Goal: Find specific page/section: Find specific page/section

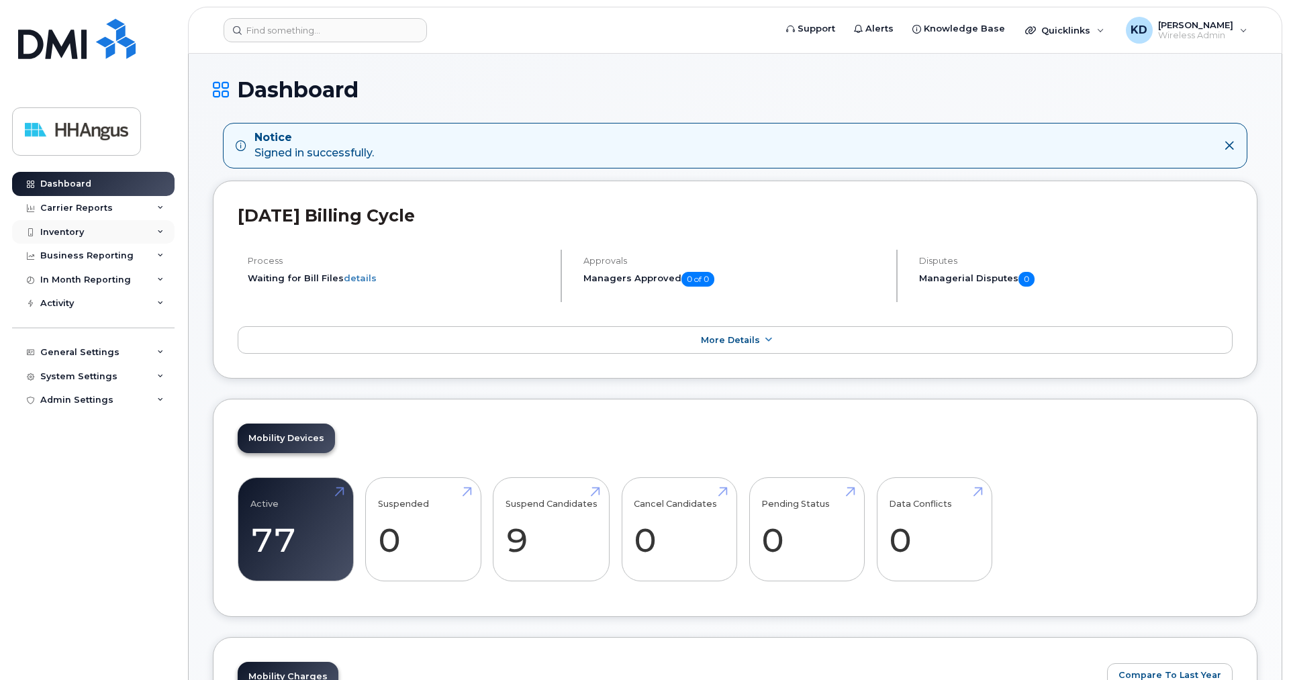
click at [58, 228] on div "Inventory" at bounding box center [62, 232] width 44 height 11
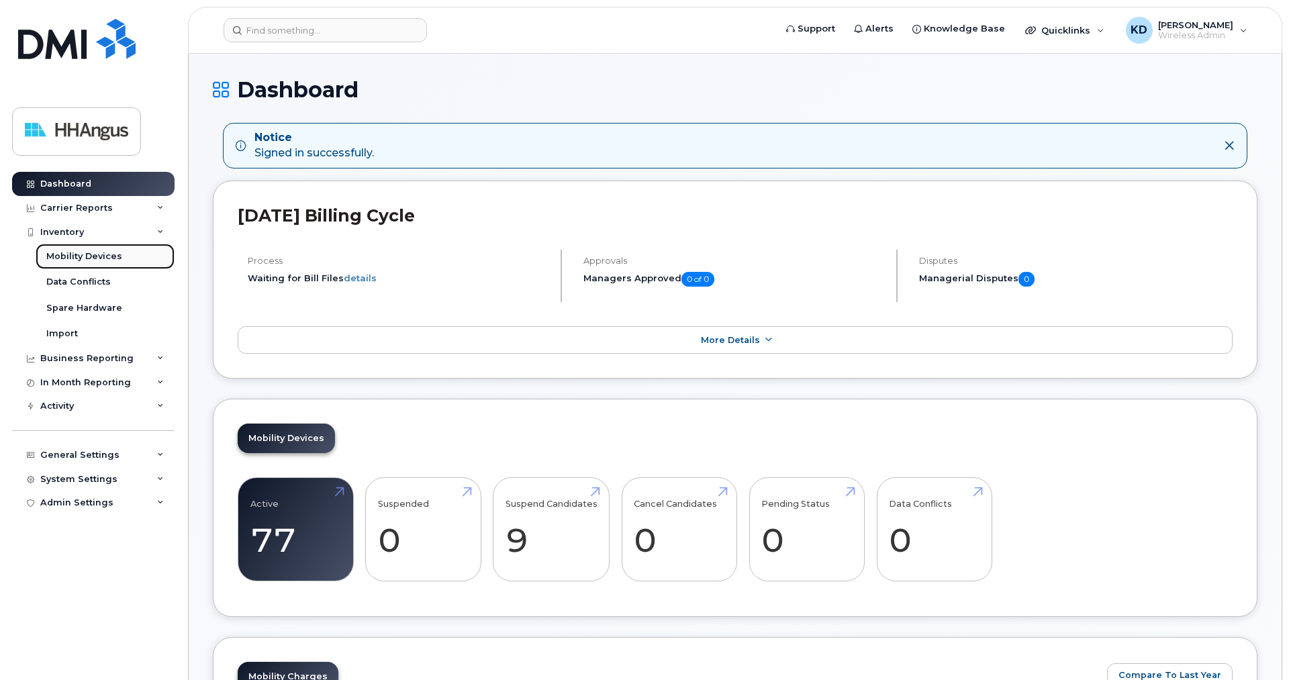
click at [83, 252] on div "Mobility Devices" at bounding box center [84, 256] width 76 height 12
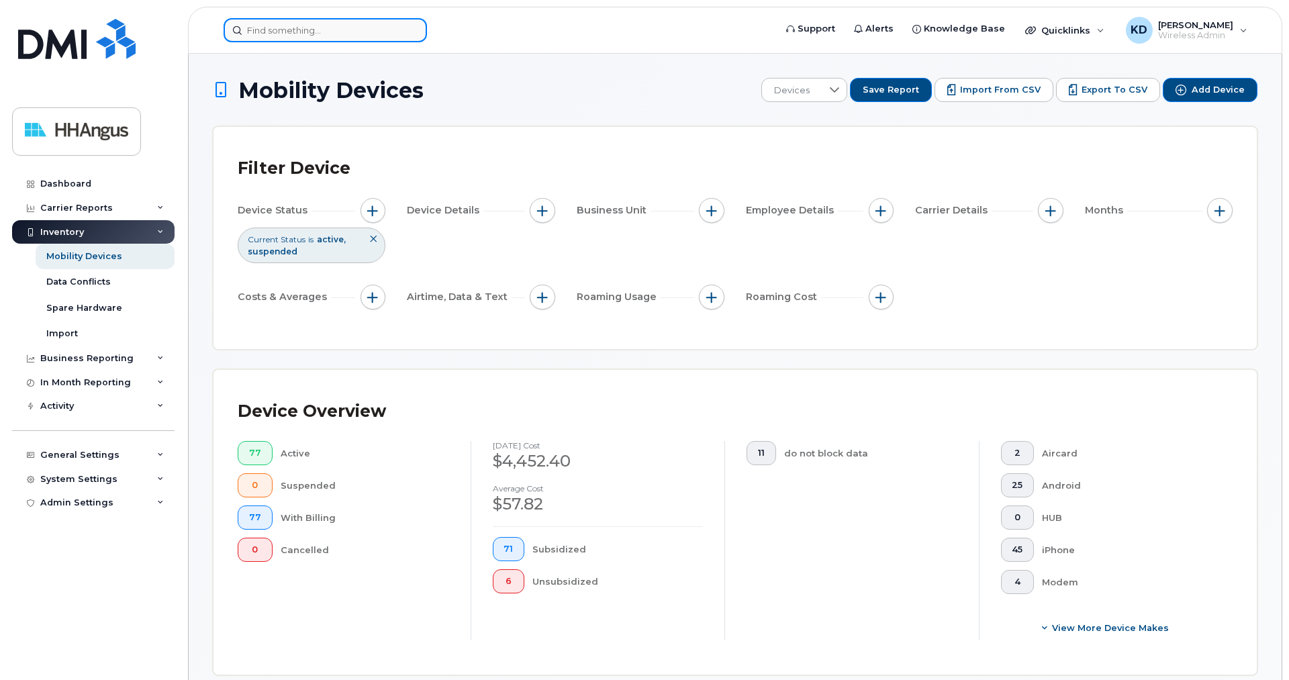
click at [306, 36] on input at bounding box center [325, 30] width 203 height 24
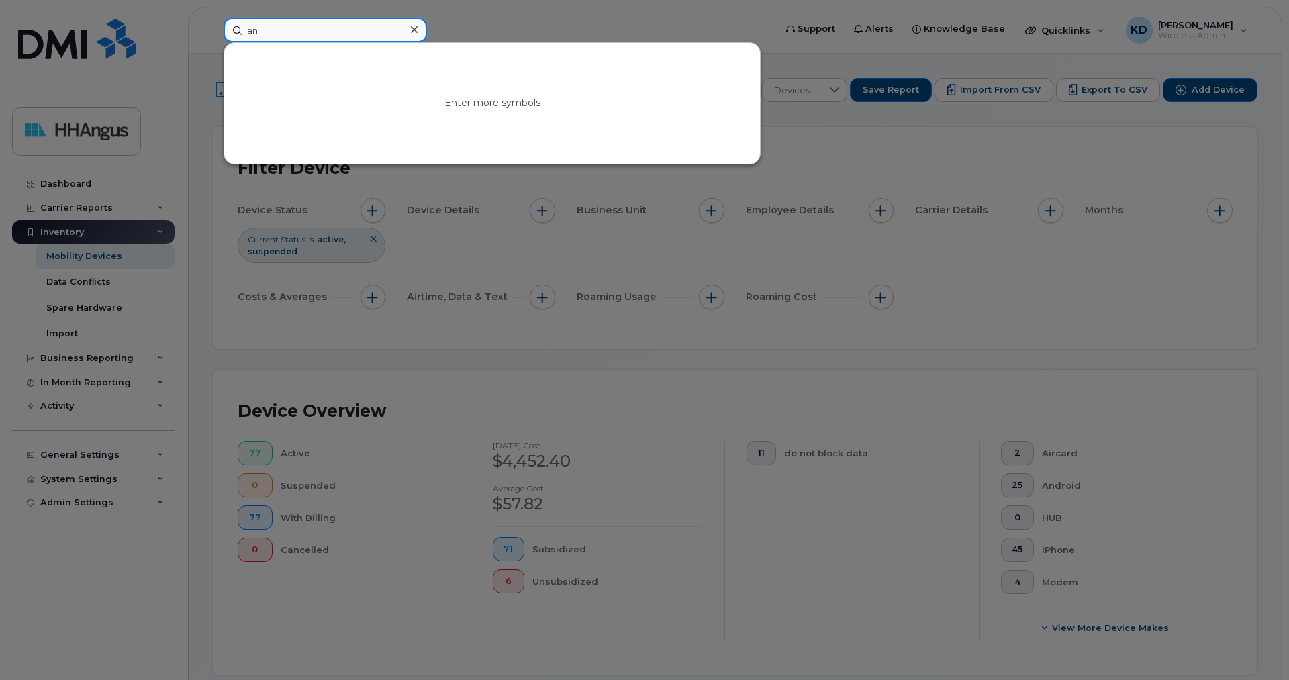
type input "a"
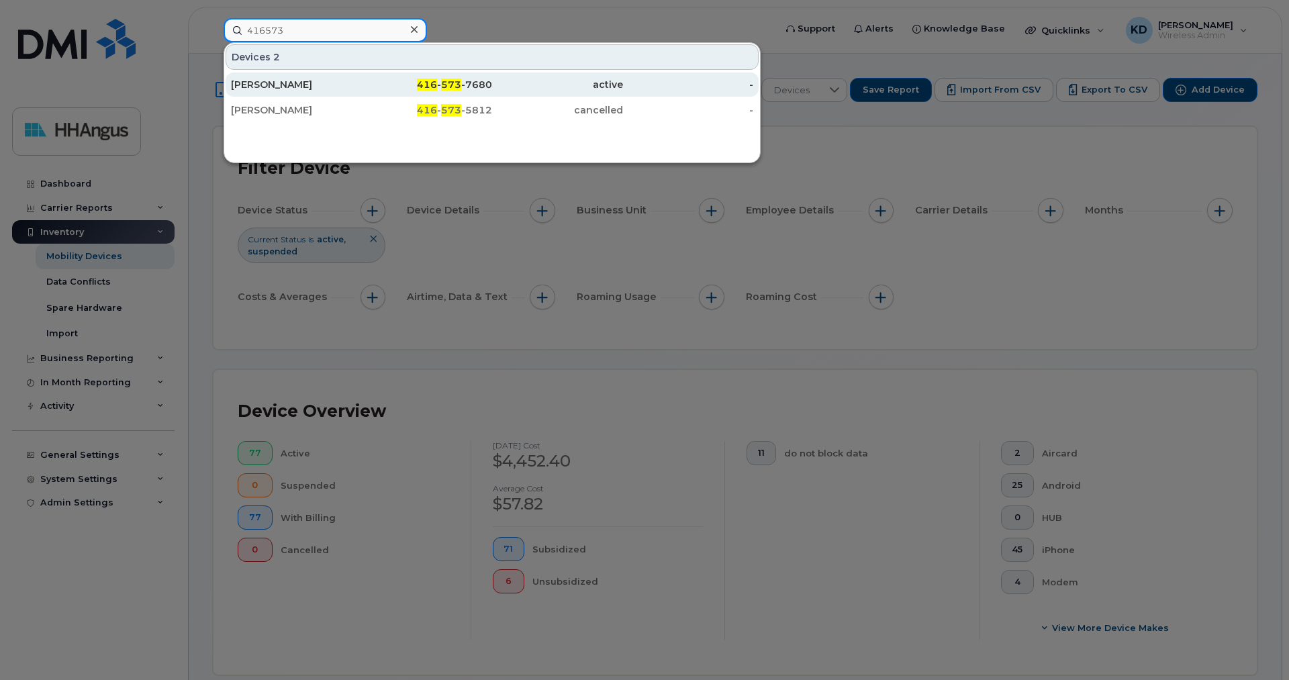
type input "416573"
click at [268, 86] on div "[PERSON_NAME]" at bounding box center [296, 84] width 131 height 13
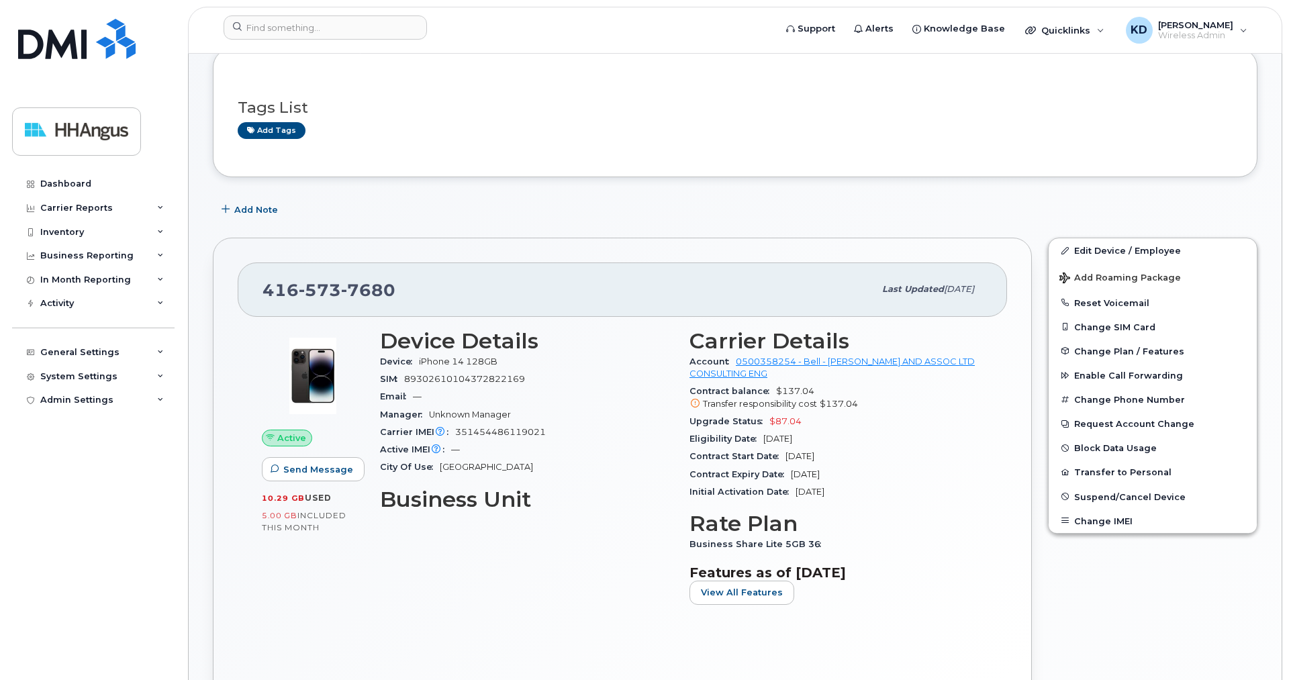
scroll to position [205, 0]
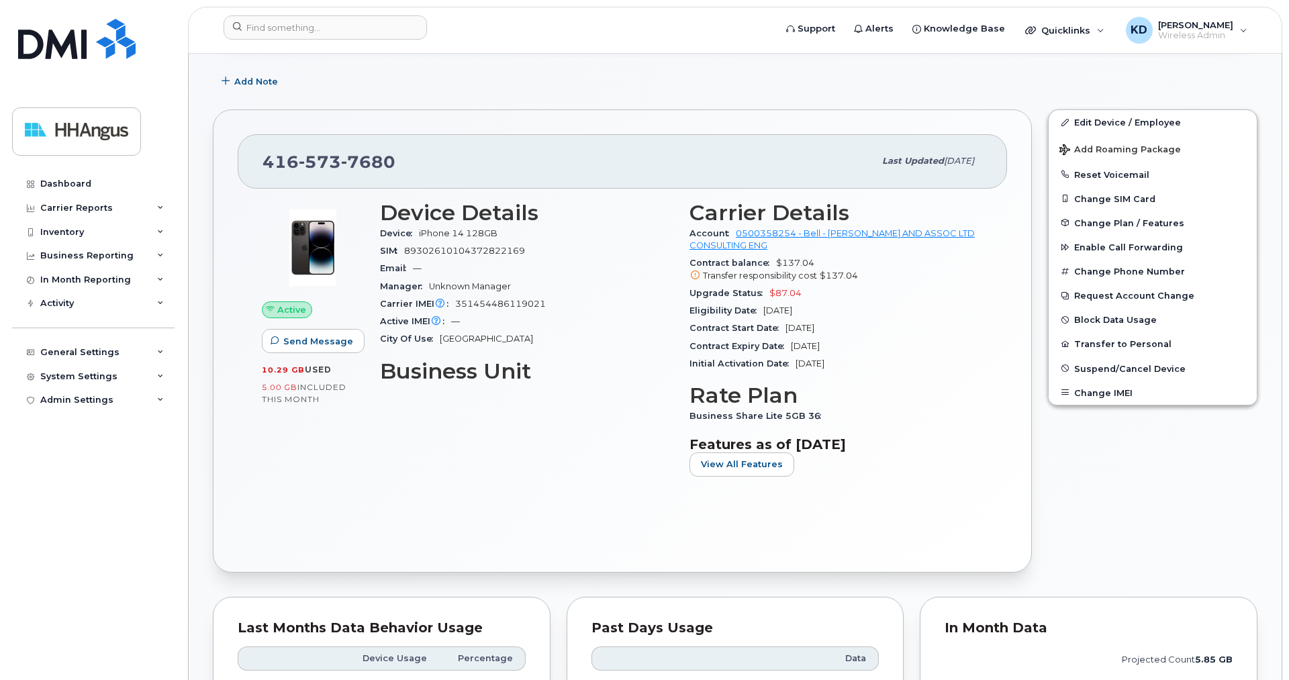
drag, startPoint x: 420, startPoint y: 231, endPoint x: 506, endPoint y: 231, distance: 86.6
click at [506, 231] on div "Device iPhone 14 128GB" at bounding box center [526, 233] width 293 height 17
